Goal: Transaction & Acquisition: Purchase product/service

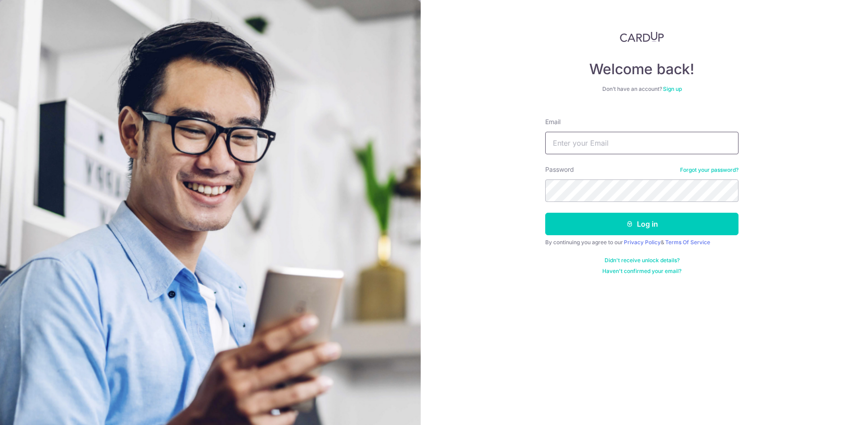
click at [605, 142] on input "Email" at bounding box center [641, 143] width 193 height 22
type input "[EMAIL_ADDRESS][DOMAIN_NAME]"
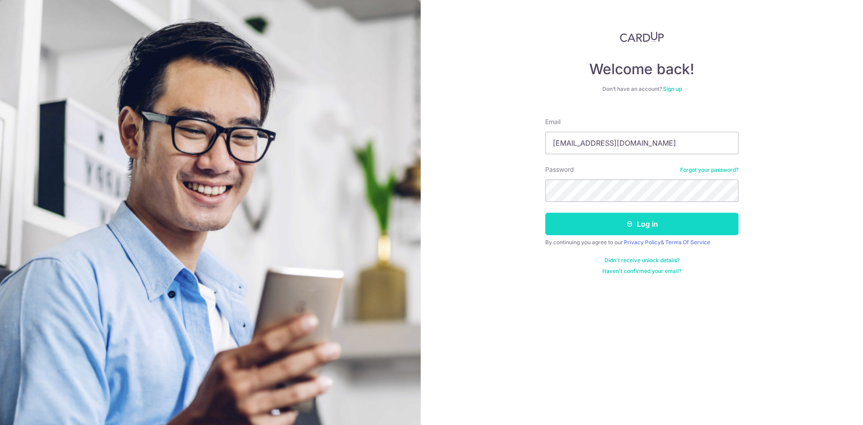
click at [612, 225] on button "Log in" at bounding box center [641, 224] width 193 height 22
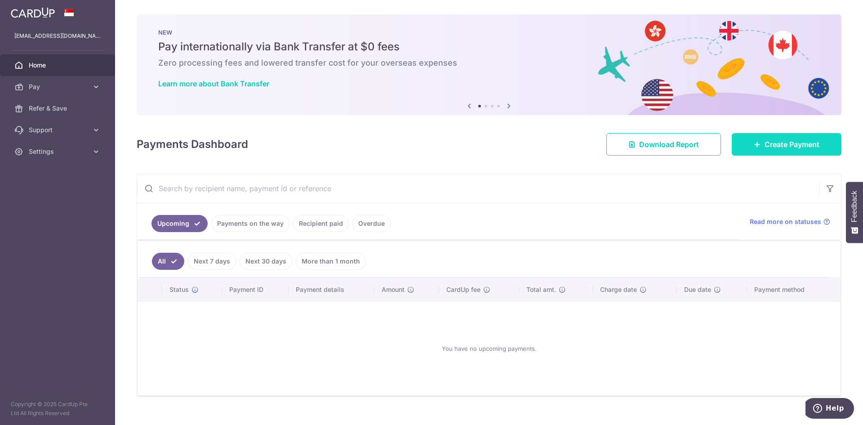
click at [756, 148] on link "Create Payment" at bounding box center [787, 144] width 110 height 22
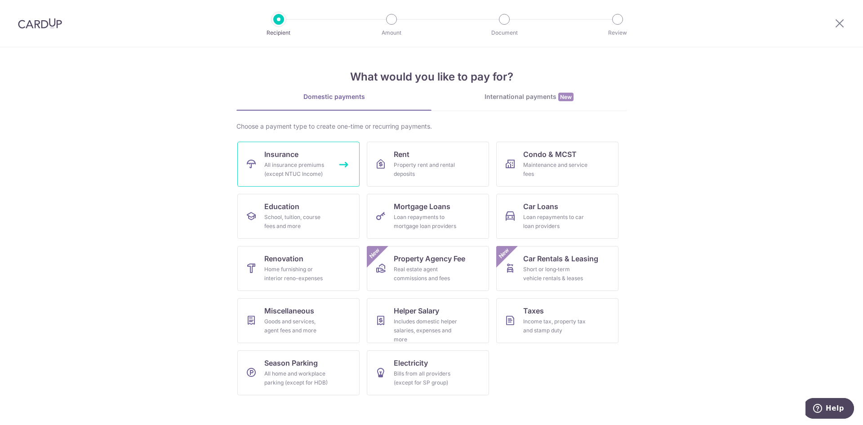
click at [310, 174] on div "All insurance premiums (except NTUC Income)" at bounding box center [296, 169] width 65 height 18
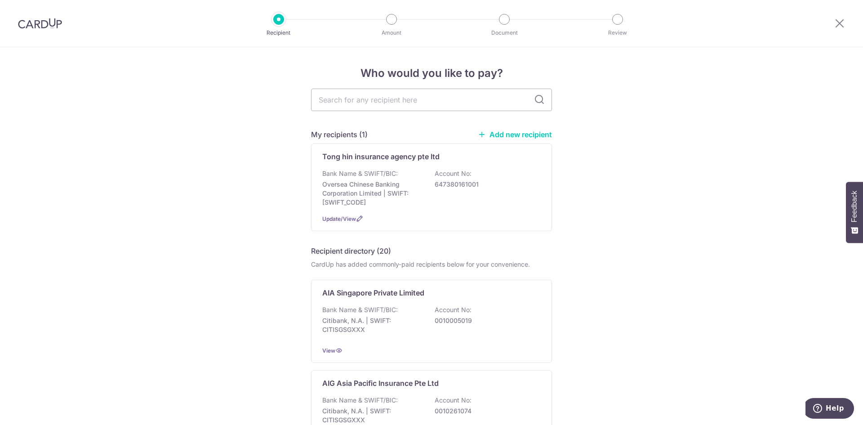
click at [502, 132] on link "Add new recipient" at bounding box center [515, 134] width 74 height 9
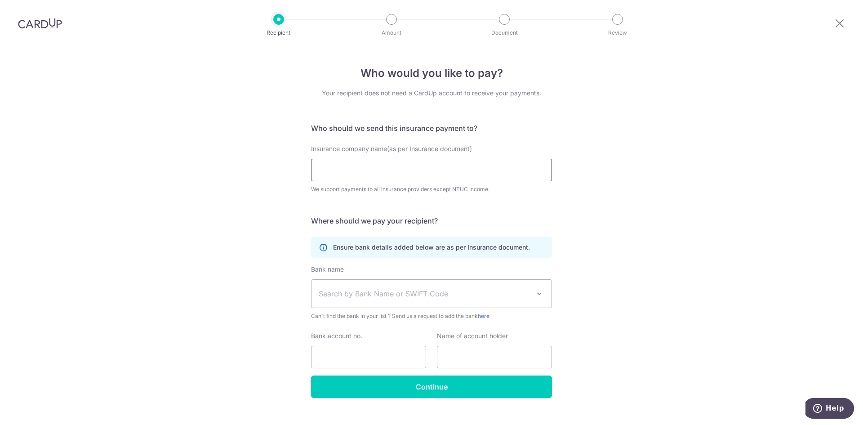
click at [444, 168] on input "Insurance company name(as per Insurance document)" at bounding box center [431, 170] width 241 height 22
type input "TH INSURANCE BROKERS PTE LTD"
click at [491, 289] on span "Search by Bank Name or SWIFT Code" at bounding box center [424, 293] width 211 height 11
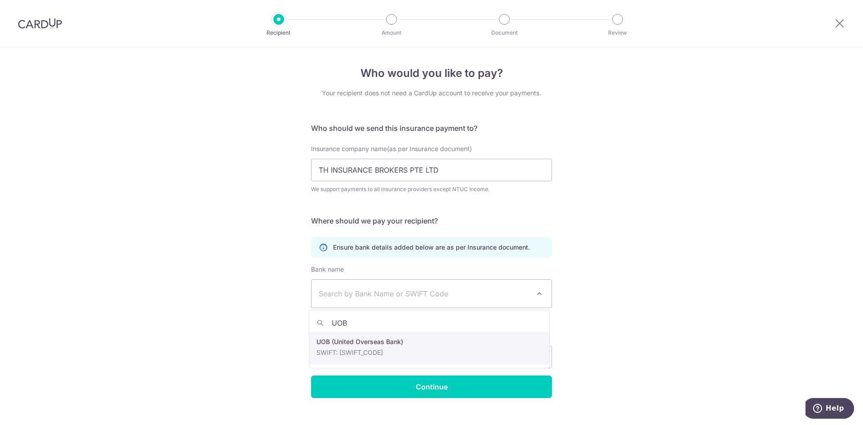
type input "UOB"
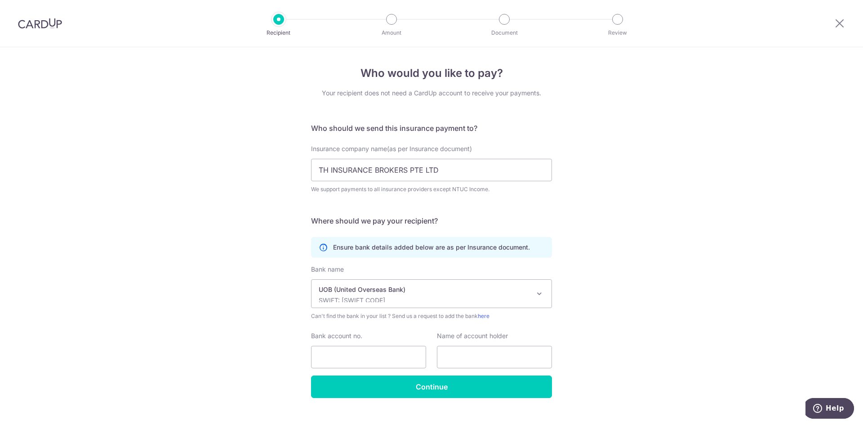
select select "18"
click at [367, 359] on input "Bank account no." at bounding box center [368, 357] width 115 height 22
type input "7243001254"
click at [456, 350] on input "text" at bounding box center [494, 357] width 115 height 22
drag, startPoint x: 437, startPoint y: 170, endPoint x: 311, endPoint y: 163, distance: 126.5
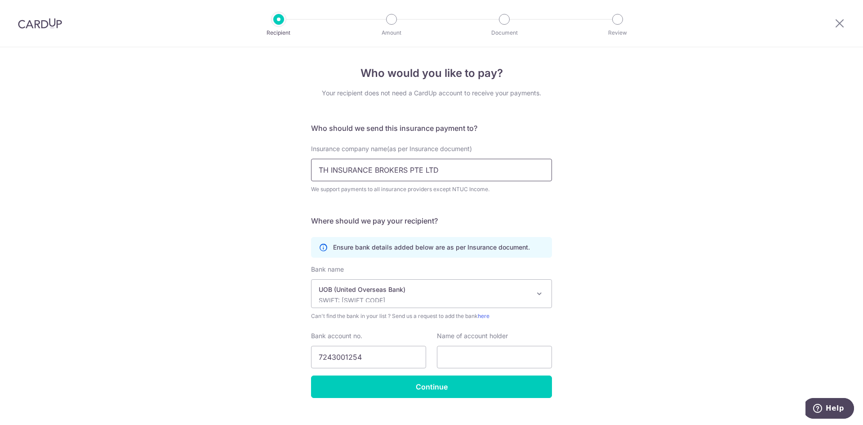
click at [311, 163] on input "TH INSURANCE BROKERS PTE LTD" at bounding box center [431, 170] width 241 height 22
click at [484, 354] on input "text" at bounding box center [494, 357] width 115 height 22
paste input "TH INSURANCE BROKERS PTE LTD"
click at [445, 353] on input "TH INSURANCE BROKERS PTE LTD" at bounding box center [494, 357] width 115 height 22
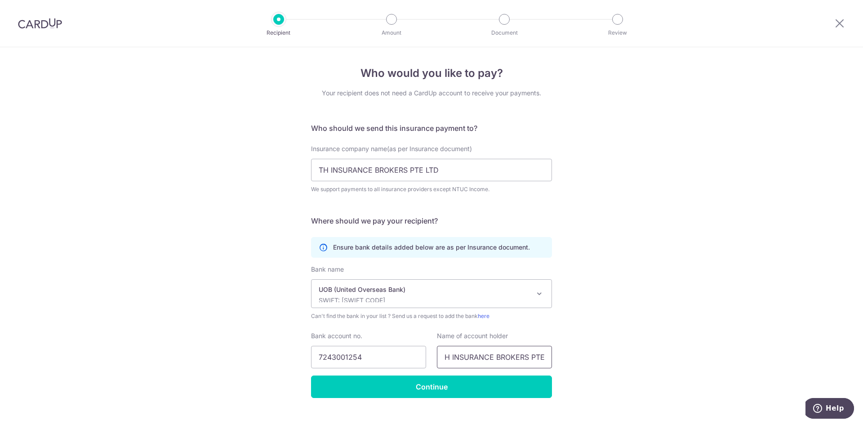
scroll to position [0, 0]
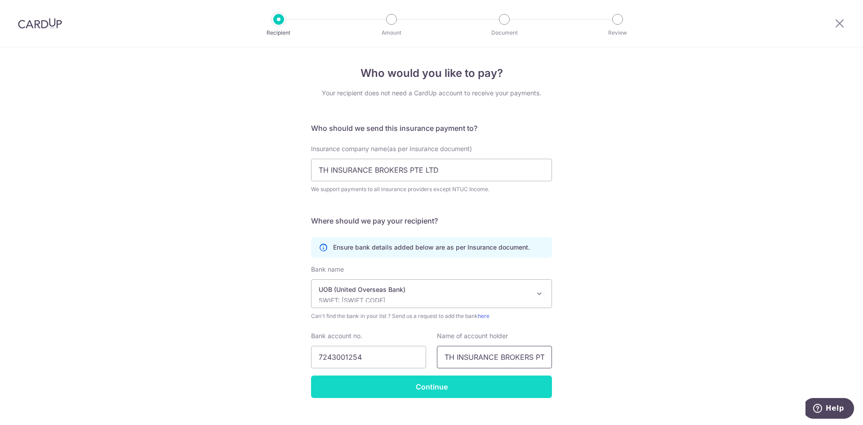
type input "TH INSURANCE BROKERS PTE LTD"
click at [441, 393] on input "Continue" at bounding box center [431, 386] width 241 height 22
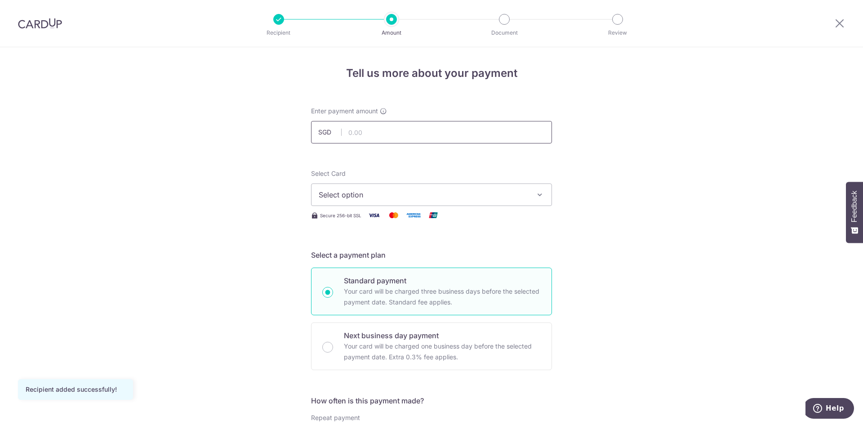
click at [398, 131] on input "text" at bounding box center [431, 132] width 241 height 22
type input "832.43"
click at [510, 194] on span "Select option" at bounding box center [423, 194] width 209 height 11
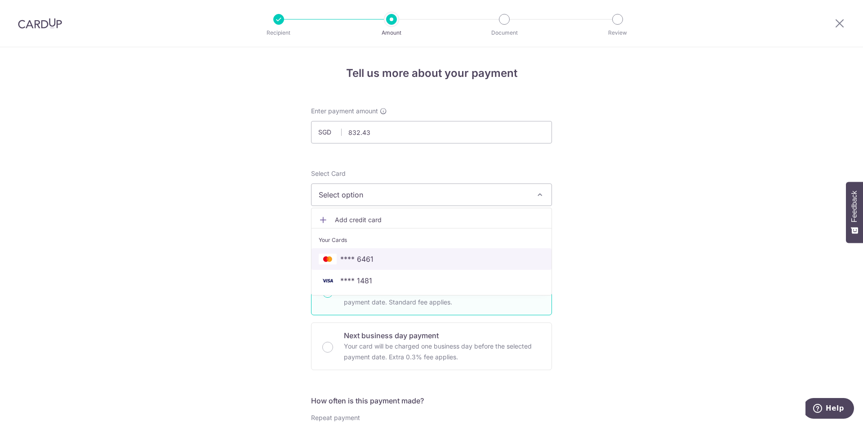
click at [360, 255] on span "**** 6461" at bounding box center [356, 258] width 33 height 11
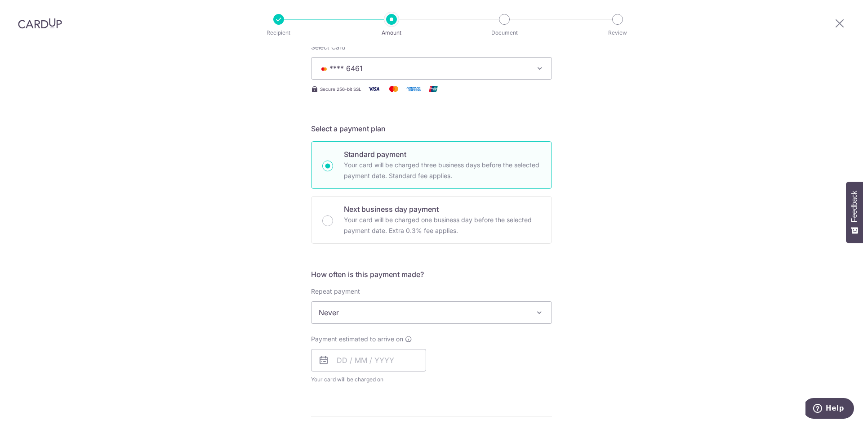
scroll to position [135, 0]
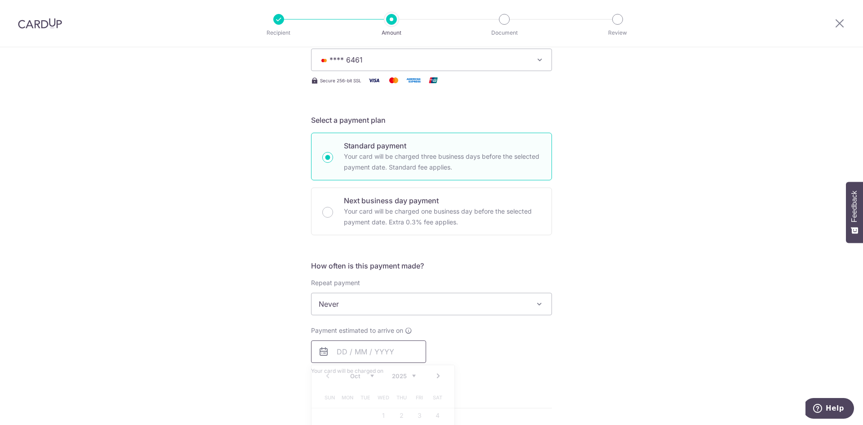
click at [375, 350] on input "text" at bounding box center [368, 351] width 115 height 22
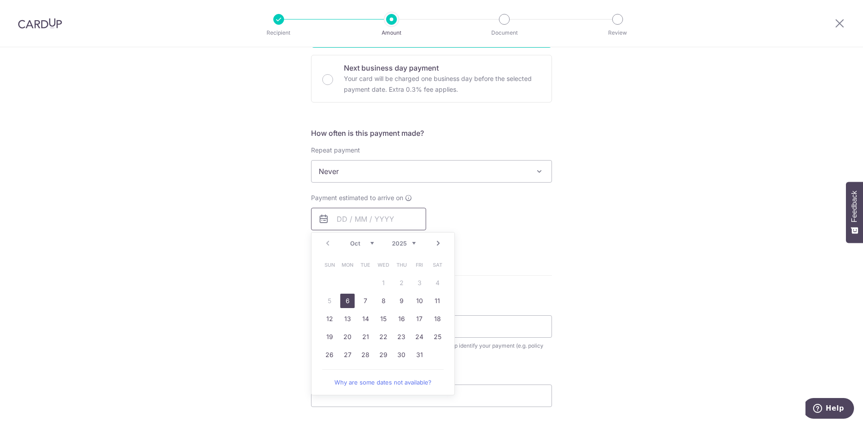
scroll to position [270, 0]
click at [346, 299] on link "6" at bounding box center [347, 298] width 14 height 14
type input "06/10/2025"
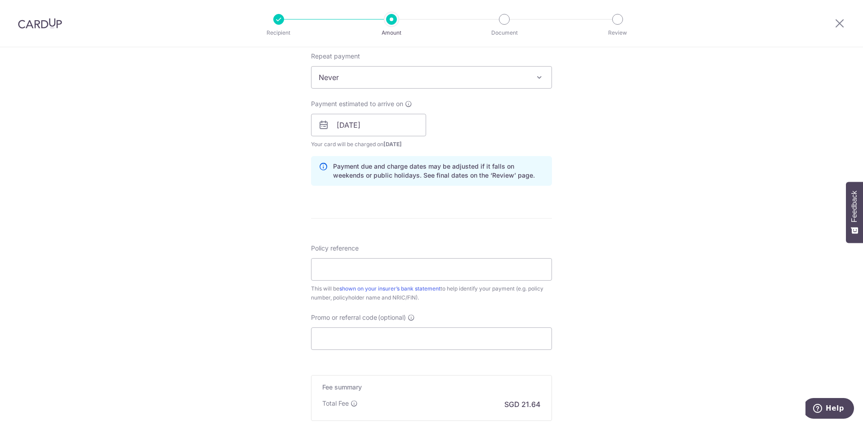
scroll to position [404, 0]
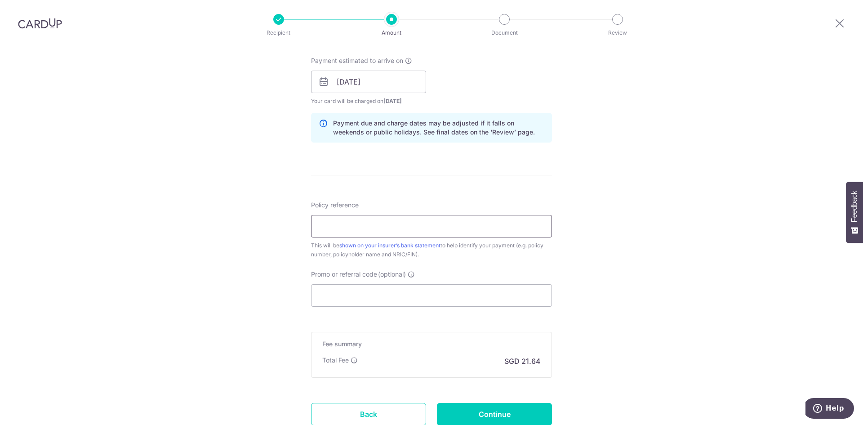
click at [416, 230] on input "Policy reference" at bounding box center [431, 226] width 241 height 22
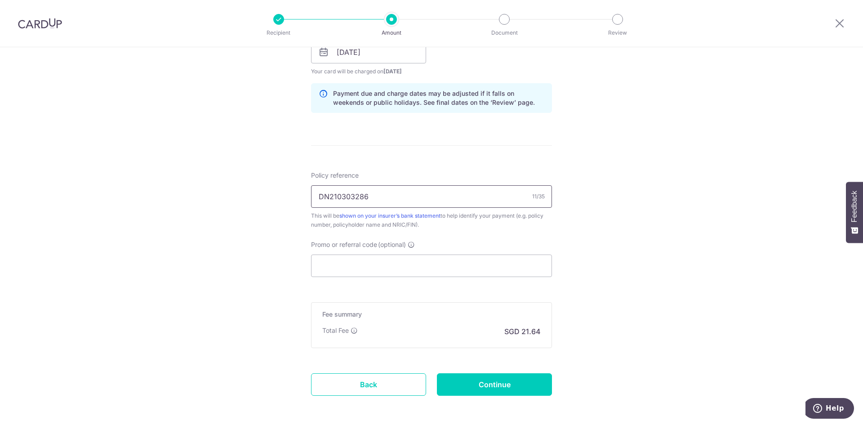
scroll to position [472, 0]
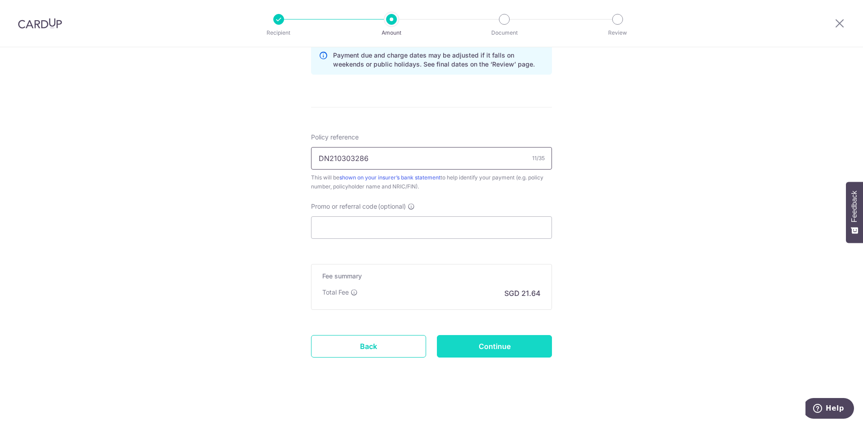
type input "DN210303286"
click at [503, 341] on input "Continue" at bounding box center [494, 346] width 115 height 22
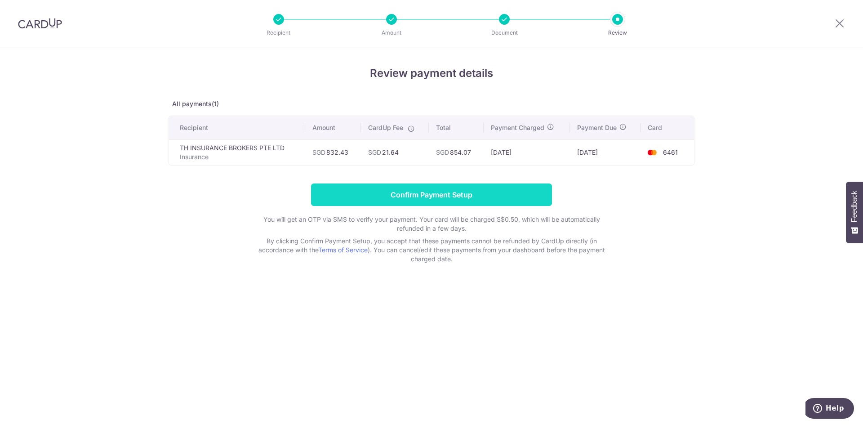
click at [485, 193] on input "Confirm Payment Setup" at bounding box center [431, 194] width 241 height 22
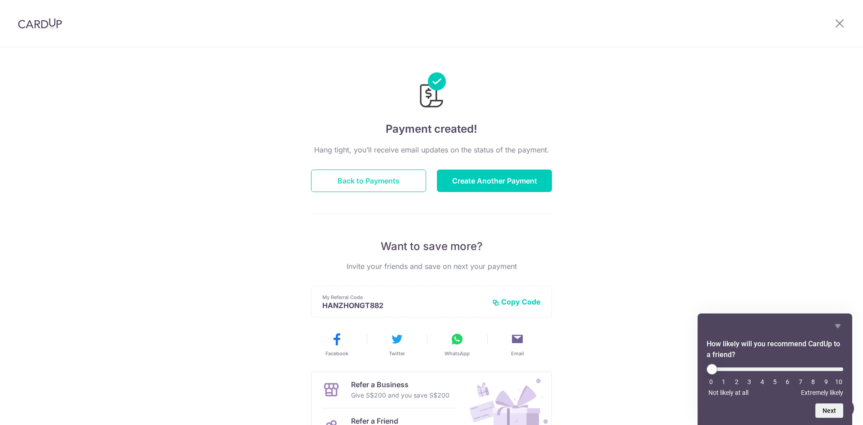
click at [380, 187] on button "Back to Payments" at bounding box center [368, 180] width 115 height 22
